Goal: Find specific page/section: Find specific page/section

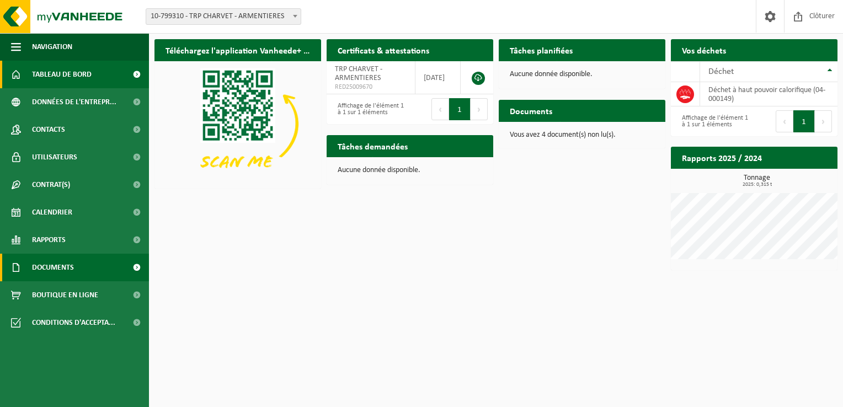
click at [92, 276] on link "Documents" at bounding box center [74, 268] width 149 height 28
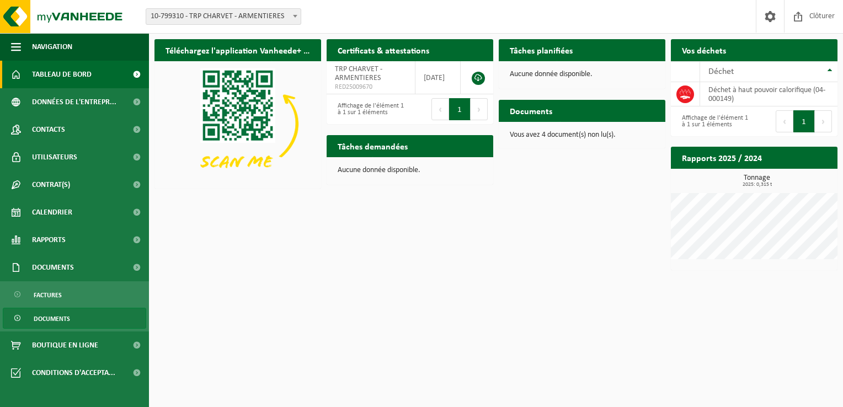
click at [50, 316] on span "Documents" at bounding box center [52, 318] width 36 height 21
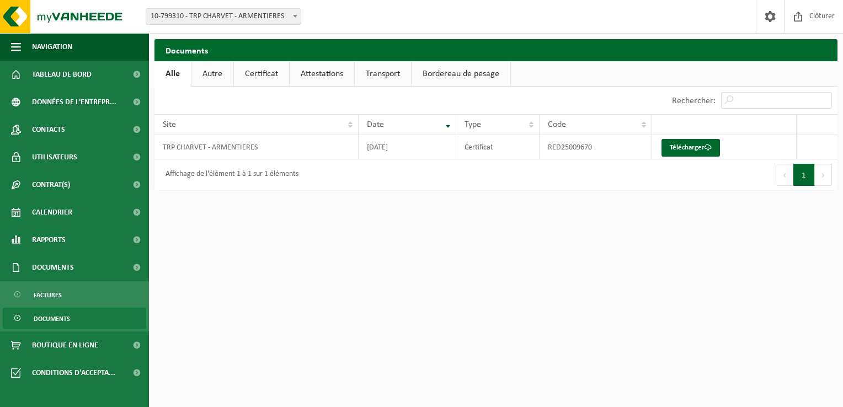
click at [465, 78] on link "Bordereau de pesage" at bounding box center [460, 73] width 99 height 25
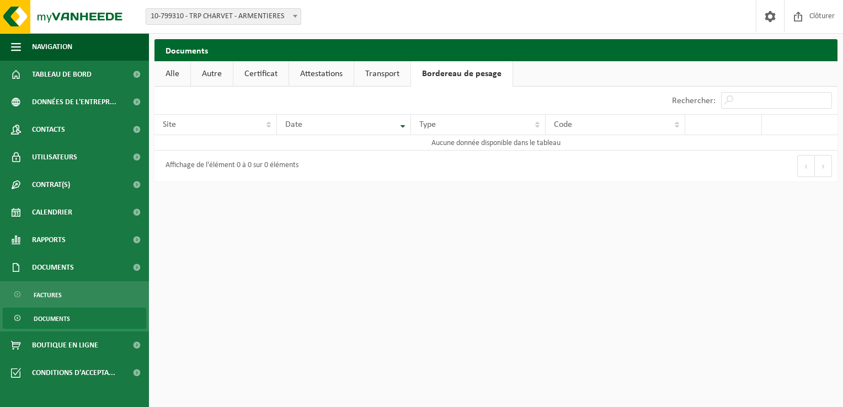
click at [389, 73] on link "Transport" at bounding box center [382, 73] width 56 height 25
click at [317, 71] on link "Attestations" at bounding box center [321, 73] width 65 height 25
click at [267, 74] on link "Certificat" at bounding box center [260, 73] width 55 height 25
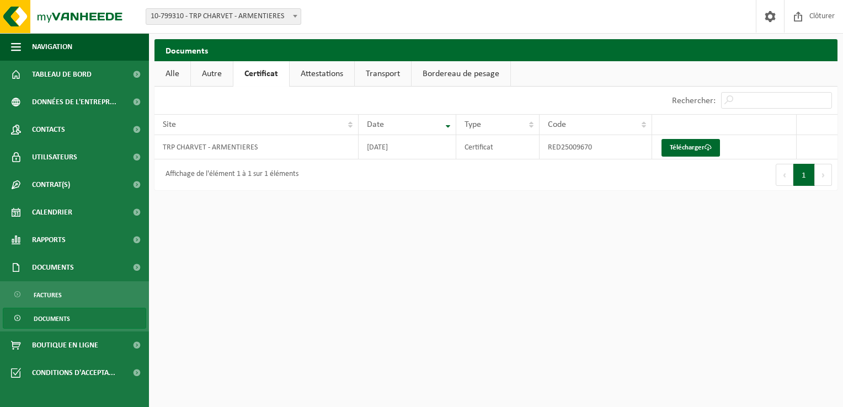
click at [196, 72] on link "Autre" at bounding box center [212, 73] width 42 height 25
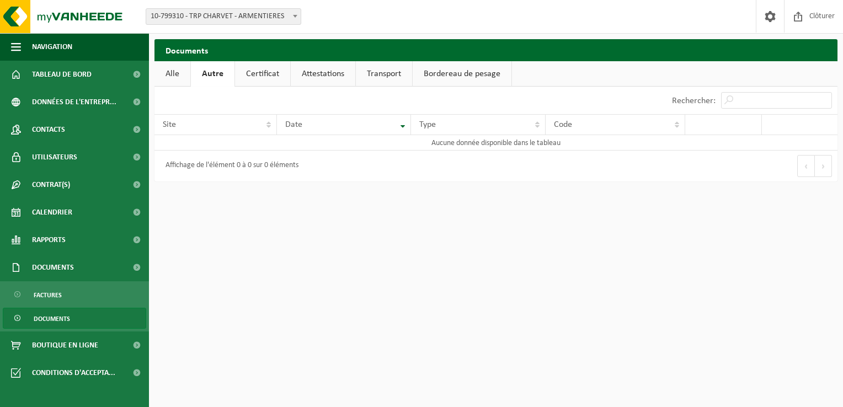
click at [178, 72] on link "Alle" at bounding box center [172, 73] width 36 height 25
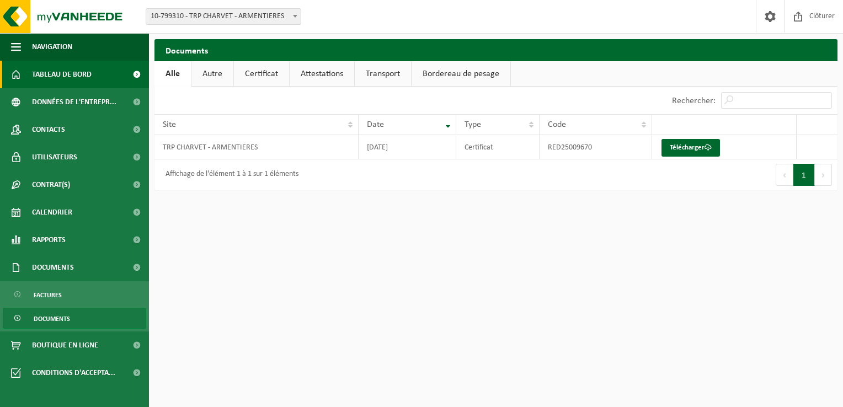
click at [85, 67] on span "Tableau de bord" at bounding box center [62, 75] width 60 height 28
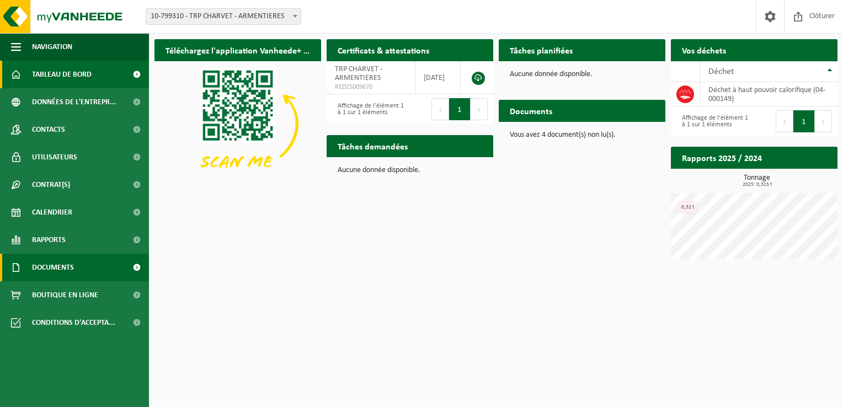
click at [91, 264] on link "Documents" at bounding box center [74, 268] width 149 height 28
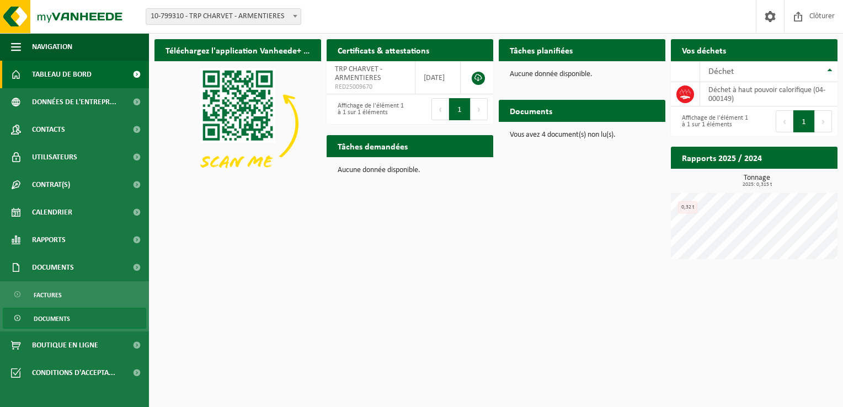
click at [79, 319] on link "Documents" at bounding box center [74, 318] width 143 height 21
